Goal: Check status: Check status

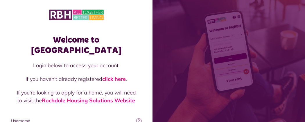
type input "**********"
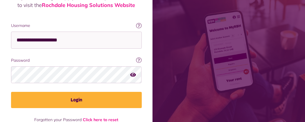
scroll to position [103, 0]
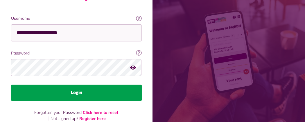
click at [142, 85] on button "Login" at bounding box center [76, 93] width 131 height 16
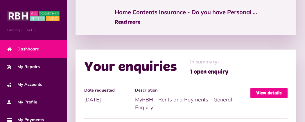
scroll to position [472, 0]
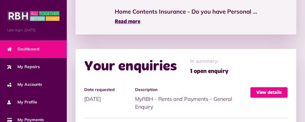
click at [277, 88] on link "View details" at bounding box center [269, 93] width 37 height 10
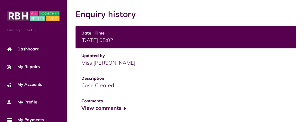
scroll to position [256, 0]
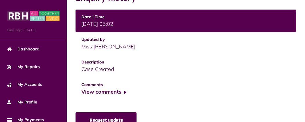
click at [76, 113] on link "Request update" at bounding box center [106, 121] width 61 height 16
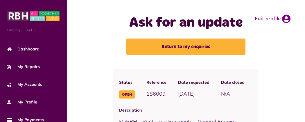
click at [0, 0] on button "Menu" at bounding box center [0, 0] width 0 height 0
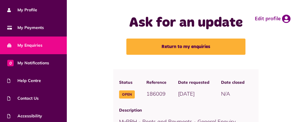
scroll to position [114, 0]
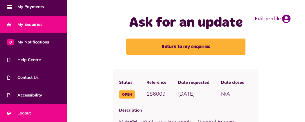
click at [48, 112] on link "Logout" at bounding box center [33, 114] width 67 height 18
